Goal: Task Accomplishment & Management: Manage account settings

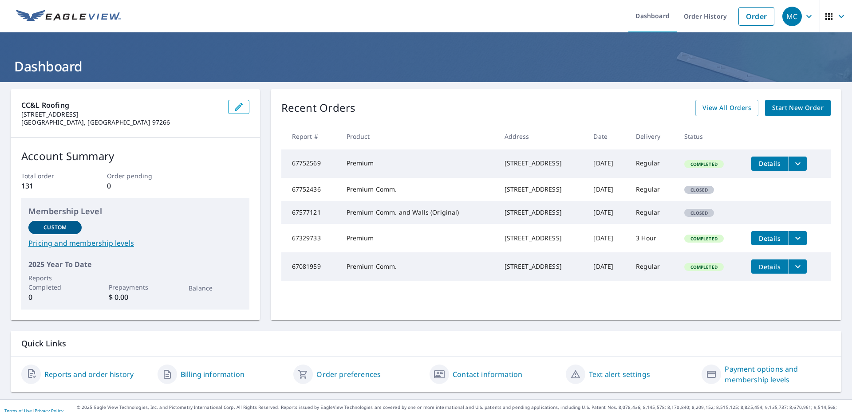
click at [521, 164] on div "[STREET_ADDRESS]" at bounding box center [541, 163] width 75 height 9
click at [640, 15] on link "Dashboard" at bounding box center [652, 16] width 48 height 32
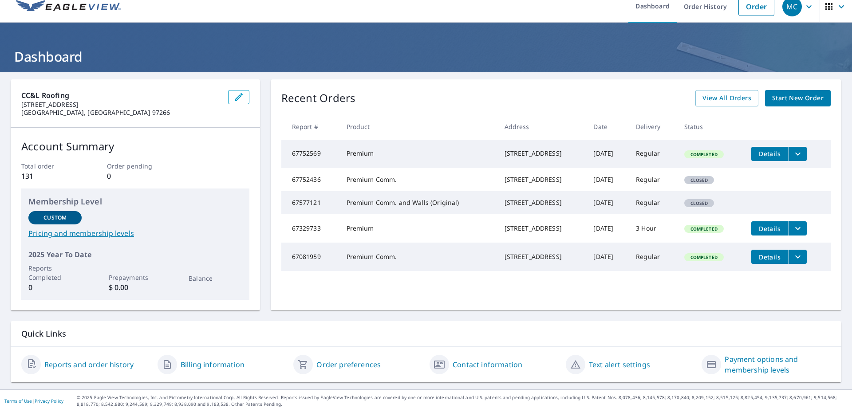
scroll to position [34, 0]
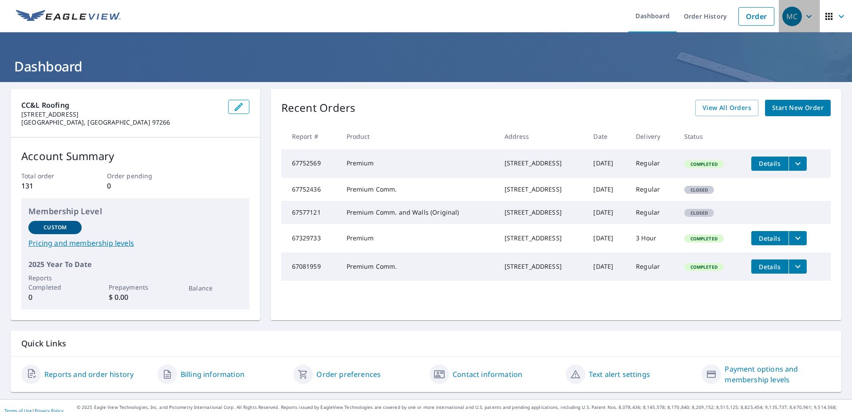
click at [786, 20] on div "MC" at bounding box center [792, 17] width 20 height 20
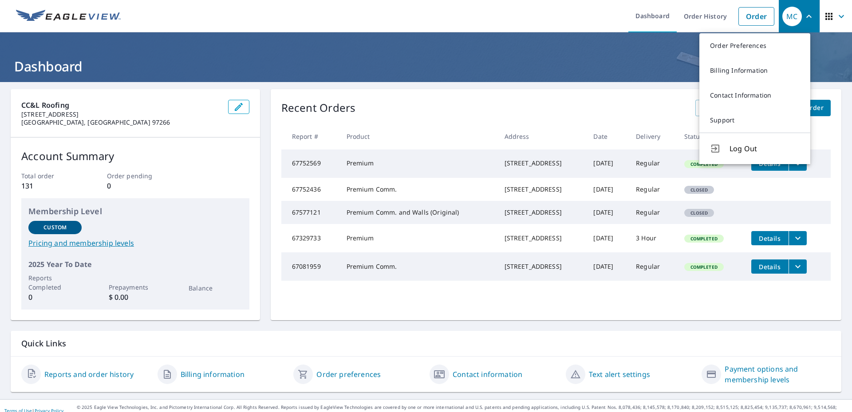
click at [752, 154] on span "Log Out" at bounding box center [764, 148] width 70 height 11
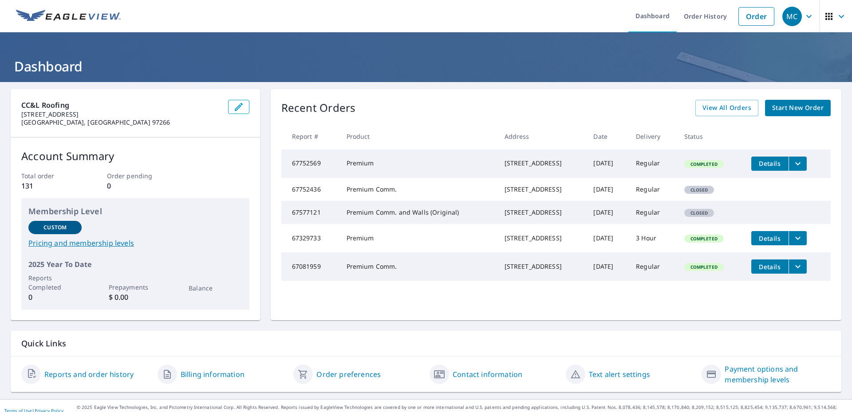
click at [838, 16] on icon "button" at bounding box center [840, 16] width 5 height 3
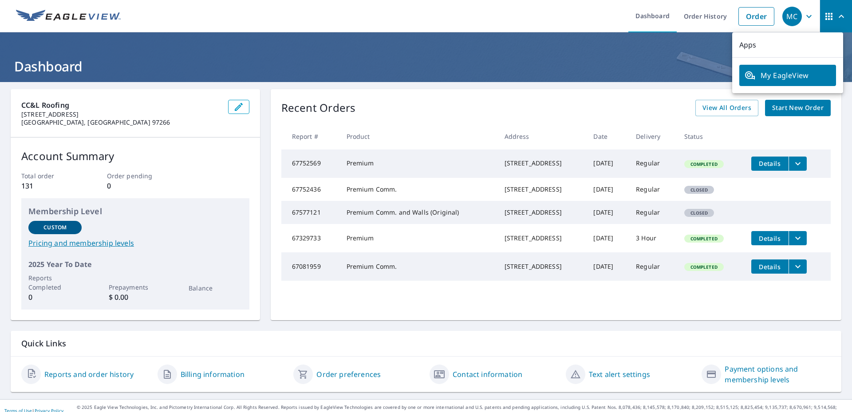
click at [795, 71] on span "My EagleView" at bounding box center [787, 75] width 86 height 11
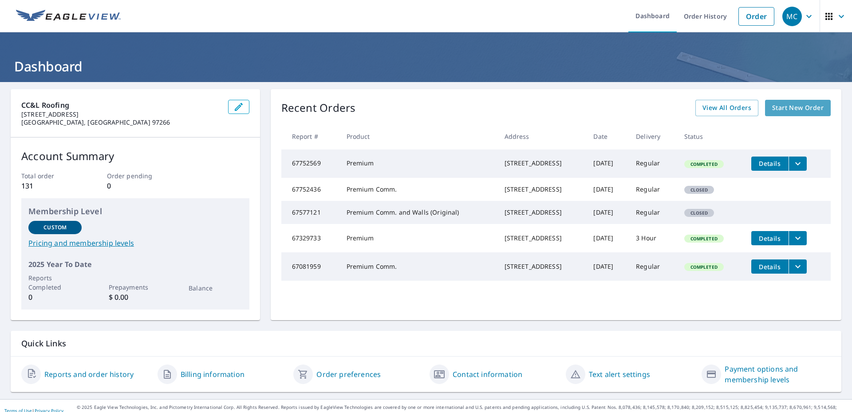
click at [794, 106] on span "Start New Order" at bounding box center [797, 107] width 51 height 11
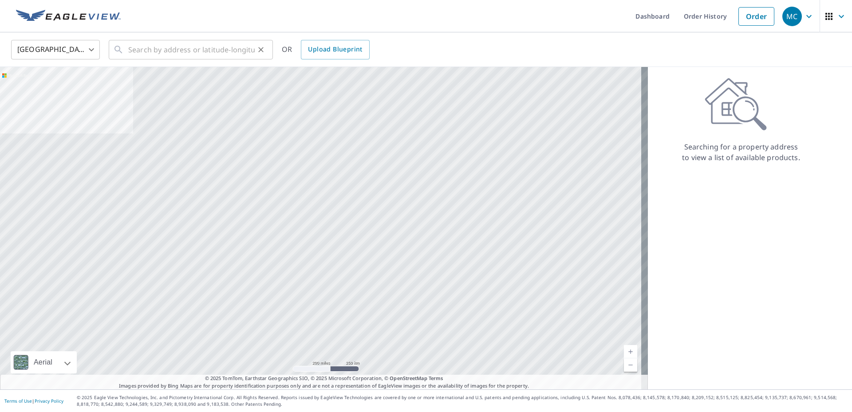
click at [130, 46] on div "​" at bounding box center [191, 50] width 164 height 20
click at [782, 21] on div "MC" at bounding box center [792, 17] width 20 height 20
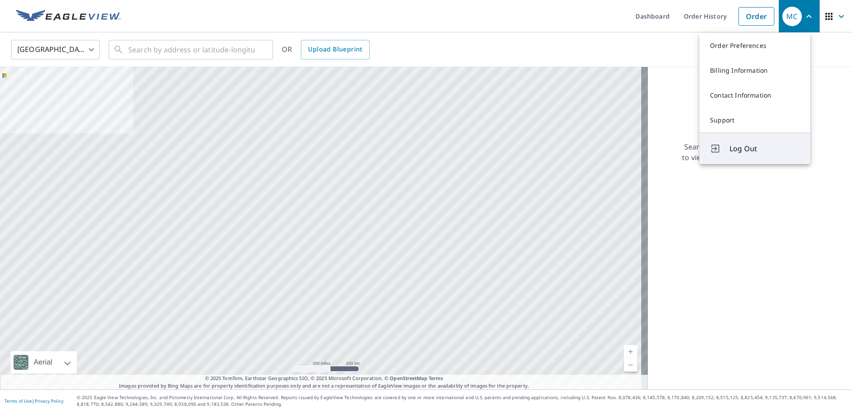
click at [741, 154] on span "Log Out" at bounding box center [764, 148] width 70 height 11
